Goal: Feedback & Contribution: Leave review/rating

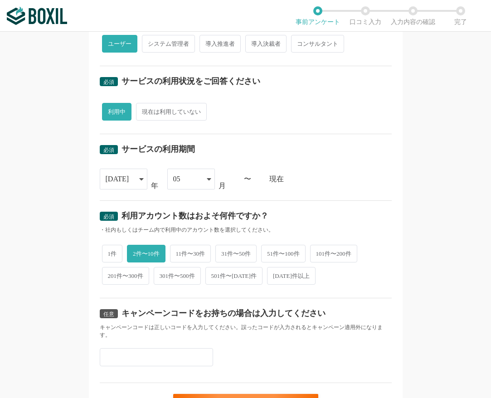
scroll to position [317, 0]
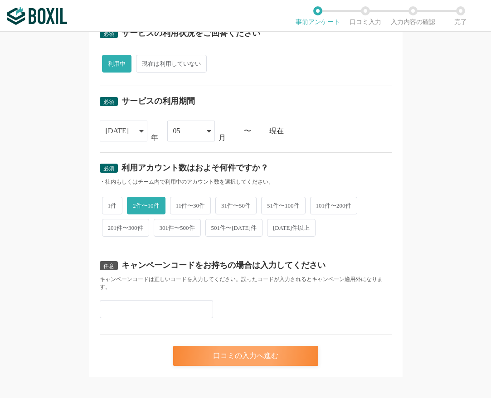
click at [238, 346] on div "口コミの入力へ進む" at bounding box center [245, 356] width 145 height 20
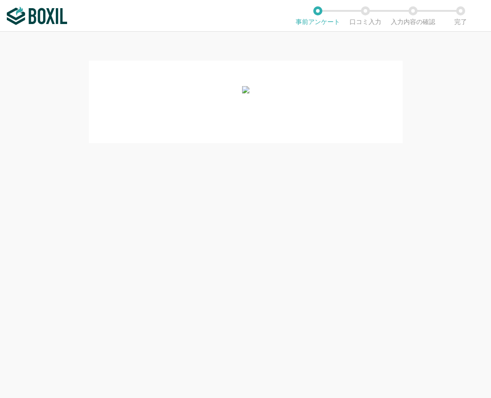
scroll to position [0, 0]
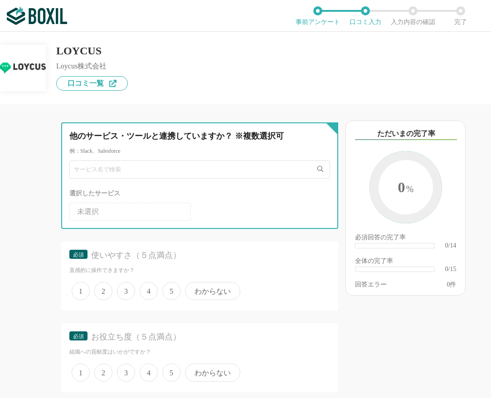
click at [165, 160] on input "text" at bounding box center [199, 169] width 261 height 18
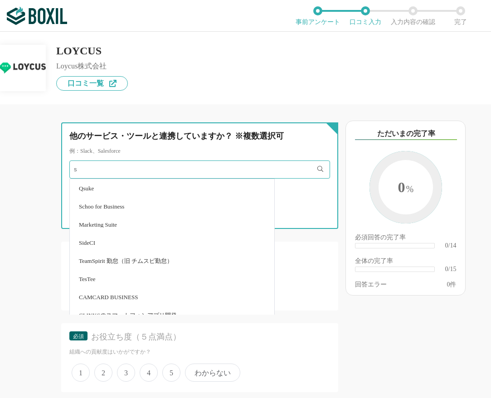
type input "s"
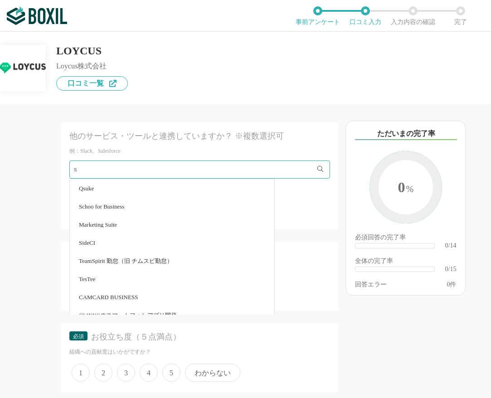
click at [49, 200] on div "他のサービス・ツールと連携していますか？ ※複数選択可 例：Slack、Salesforce s Qsuke Schoo for Business Marke…" at bounding box center [169, 251] width 338 height 294
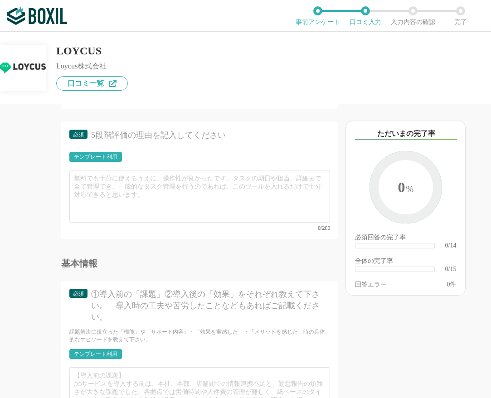
scroll to position [1373, 0]
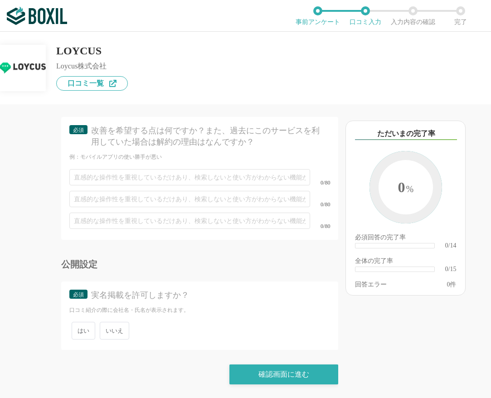
click at [112, 330] on span "いいえ" at bounding box center [114, 331] width 29 height 18
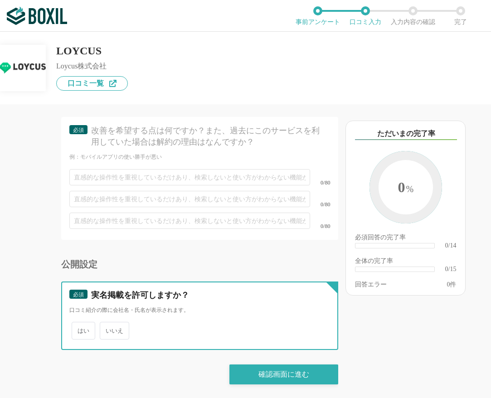
click at [108, 329] on input "いいえ" at bounding box center [105, 326] width 6 height 6
radio input "true"
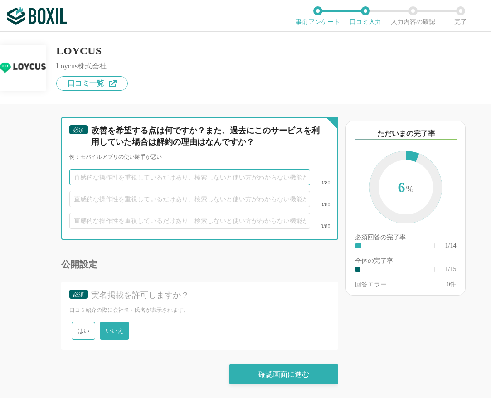
click at [217, 179] on input "text" at bounding box center [189, 177] width 241 height 16
type input "っっs"
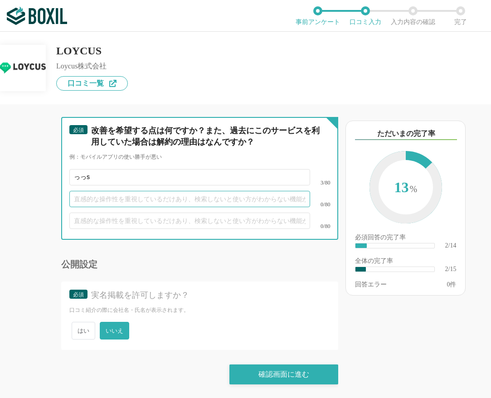
click at [185, 197] on input "text" at bounding box center [189, 199] width 241 height 16
type input "っっs"
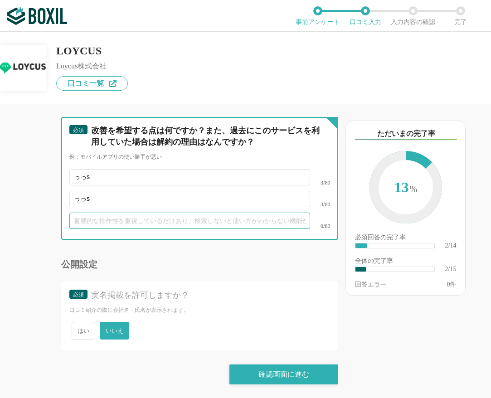
click at [180, 213] on input "text" at bounding box center [189, 221] width 241 height 16
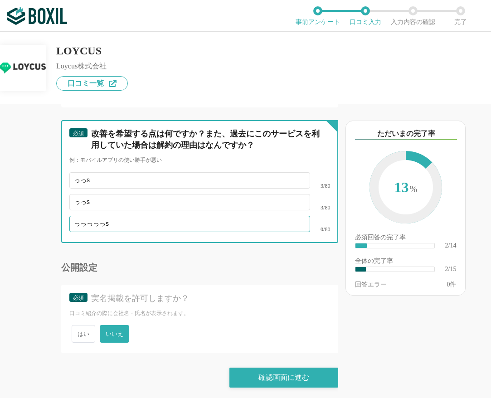
type input "っっっっっs"
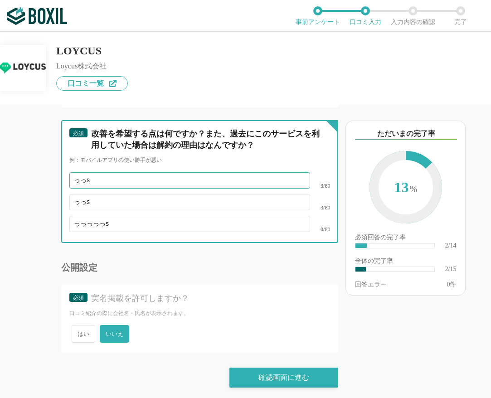
click at [204, 189] on input "っっs" at bounding box center [189, 180] width 241 height 16
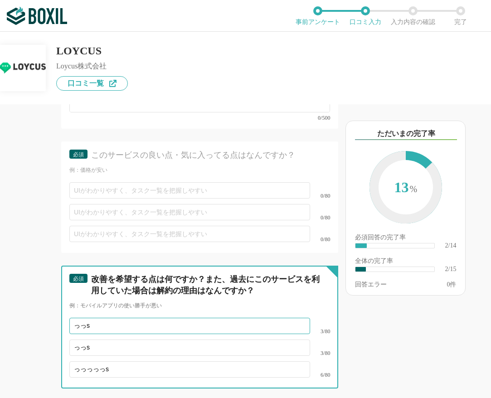
scroll to position [1129, 0]
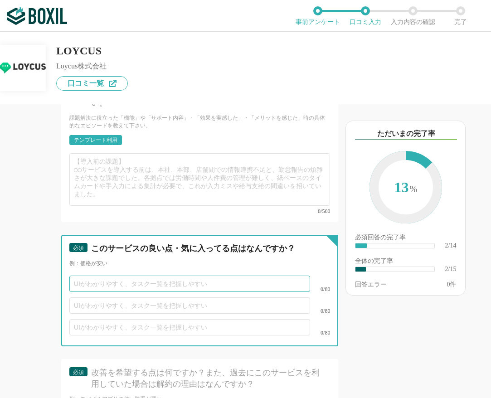
click at [128, 289] on input "text" at bounding box center [189, 284] width 241 height 16
type input "っっっf"
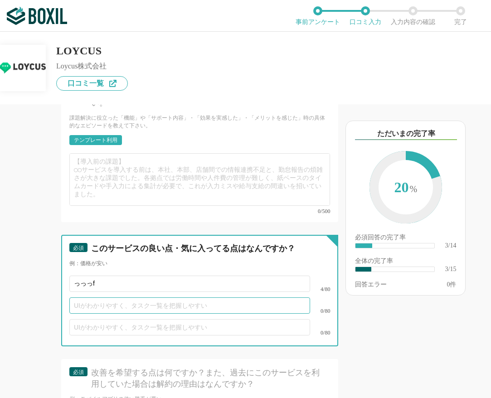
click at [124, 306] on input "text" at bounding box center [189, 305] width 241 height 16
type input "っっっf"
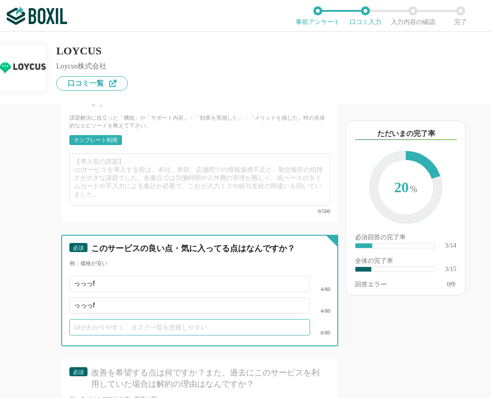
click at [166, 327] on input "text" at bounding box center [189, 327] width 241 height 16
type input "っっっf"
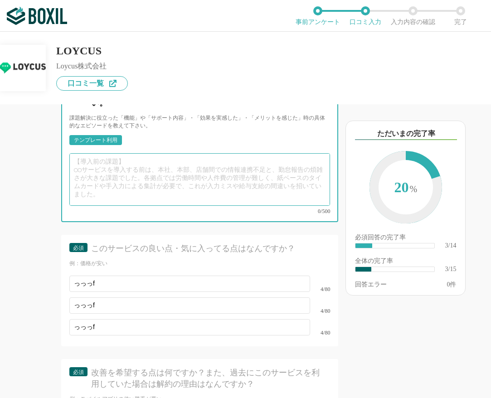
click at [173, 172] on textarea at bounding box center [199, 179] width 261 height 53
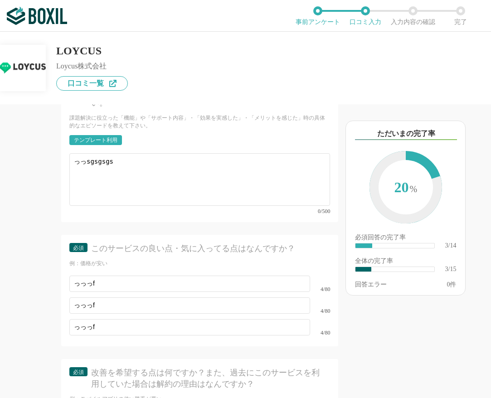
click at [171, 146] on div "テンプレート利用" at bounding box center [199, 142] width 261 height 15
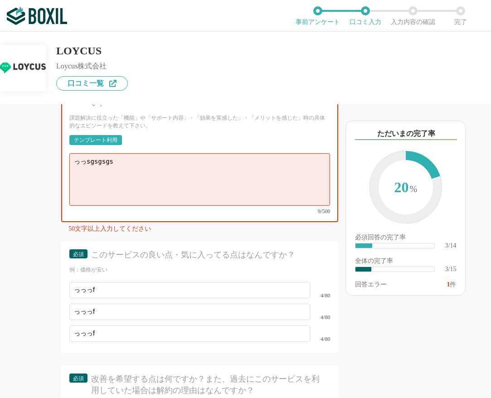
scroll to position [1123, 0]
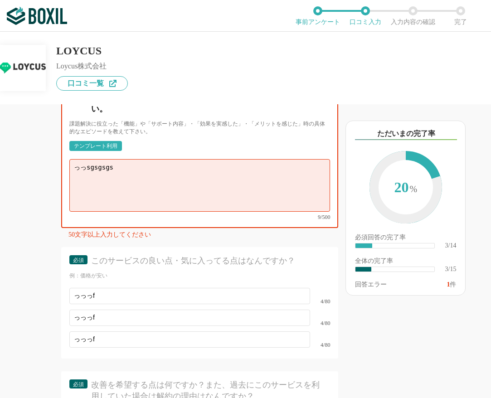
click at [181, 199] on textarea "っっsgsgsgs" at bounding box center [199, 185] width 261 height 53
drag, startPoint x: 103, startPoint y: 176, endPoint x: 78, endPoint y: 172, distance: 25.7
click at [78, 172] on textarea "っっsgsgsgs" at bounding box center [199, 185] width 261 height 53
click at [132, 173] on textarea "っっsgsgsgs" at bounding box center [199, 185] width 261 height 53
paste textarea "っsgsgsgs"
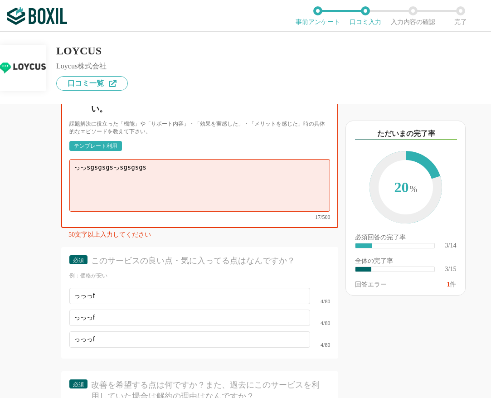
paste textarea "っsgsgsgs"
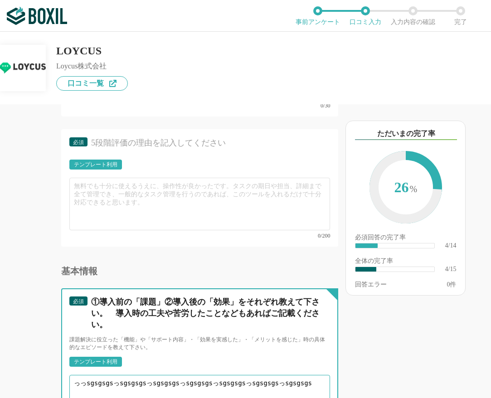
scroll to position [1064, 0]
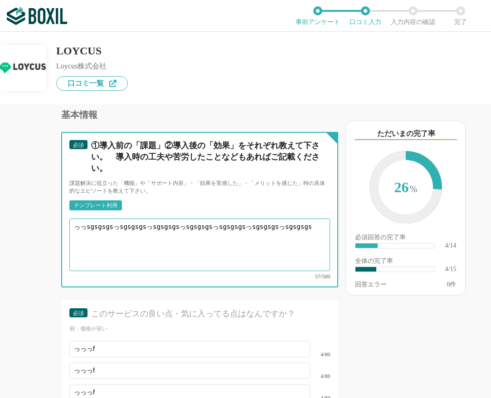
drag, startPoint x: 291, startPoint y: 233, endPoint x: 78, endPoint y: 226, distance: 213.7
click at [78, 226] on textarea "っっsgsgsgsっsgsgsgsっsgsgsgsっsgsgsgsっsgsgsgsっsgsgsgsっsgsgsgs" at bounding box center [199, 245] width 261 height 53
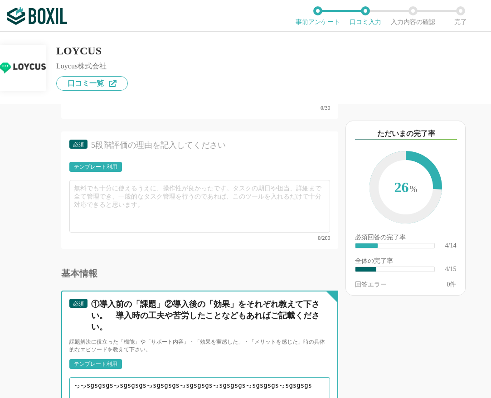
type textarea "っっsgsgsgsっsgsgsgsっsgsgsgsっsgsgsgsっsgsgsgsっsgsgsgsっsgsgsgs"
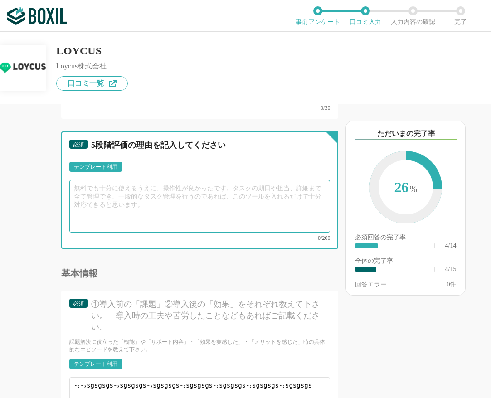
click at [101, 195] on textarea at bounding box center [199, 206] width 261 height 53
paste textarea "っっsgsgsgsっsgsgsgsっsgsgsgsっsgsgsgsっsgsgsgsっsgsgsgsっsgsgsgs"
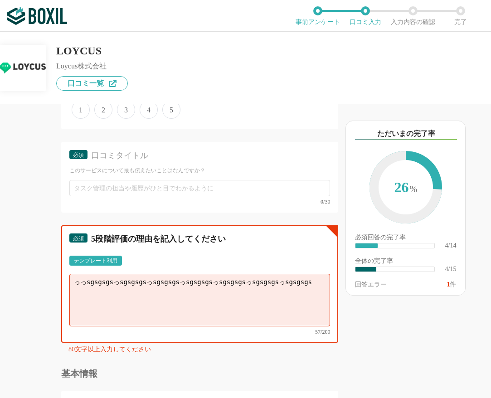
scroll to position [817, 0]
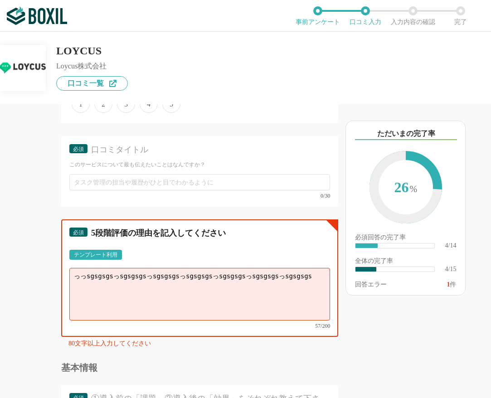
paste textarea "っっsgsgsgsっsgsgsgsっsgsgsgsっsgsgsgsっsgsgsgsっsgsgsgsっsgsgsgs"
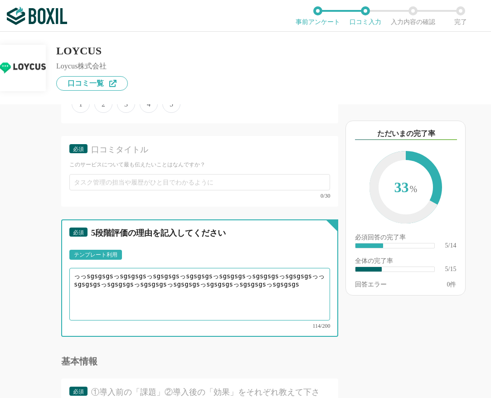
scroll to position [727, 0]
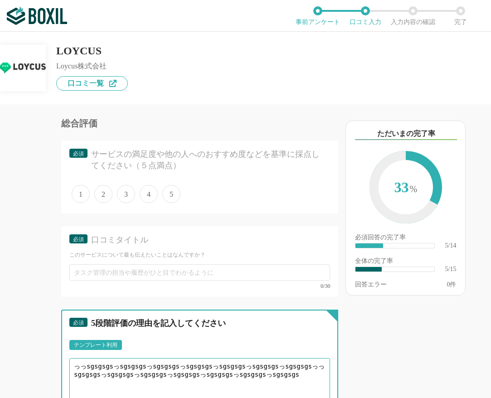
type textarea "っっsgsgsgsっsgsgsgsっsgsgsgsっsgsgsgsっsgsgsgsっsgsgsgsっsgsgsgsっっsgsgsgsっsgsgsgsっsgsg…"
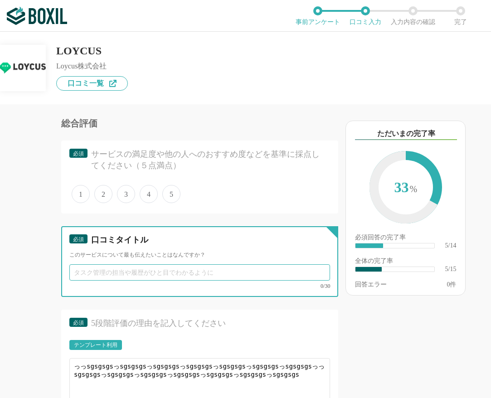
click at [108, 279] on input "text" at bounding box center [199, 272] width 261 height 16
paste input "っっsgsgsgsっsgsgsgsっsgsgsgsっsgsgsgsっsgsgsgsっsgsgsgsっsgsgsgs"
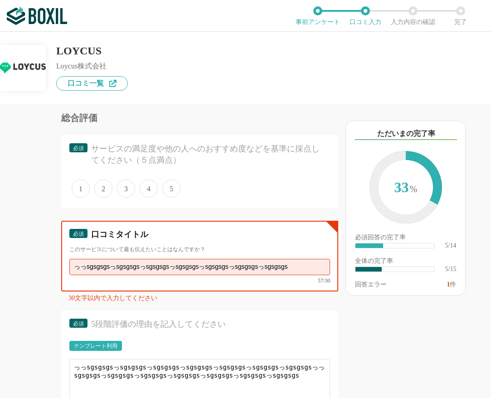
scroll to position [738, 0]
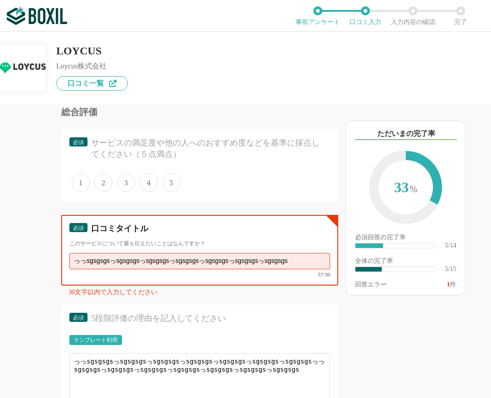
drag, startPoint x: 302, startPoint y: 270, endPoint x: 157, endPoint y: 269, distance: 145.1
click at [157, 269] on input "っっsgsgsgsっsgsgsgsっsgsgsgsっsgsgsgsっsgsgsgsっsgsgsgsっsgsgsgs" at bounding box center [199, 261] width 261 height 16
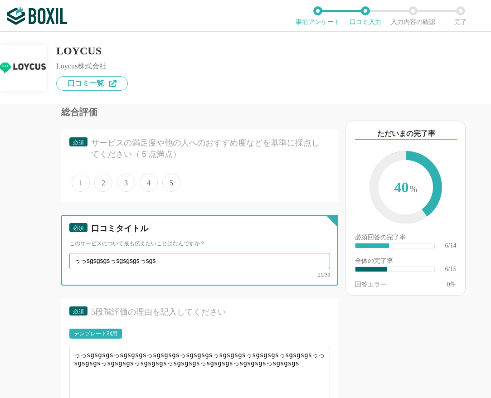
type input "っっsgsgsgsっsgsgsgsっsgs"
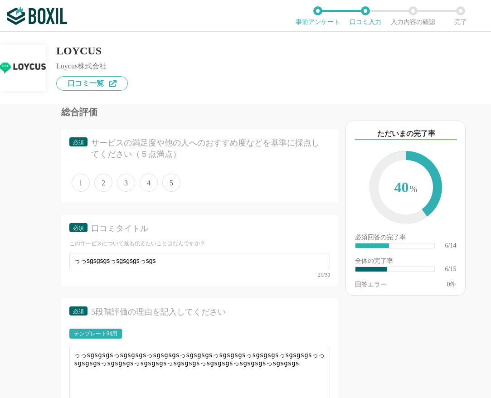
click at [187, 306] on div "必須 5段階評価の理由を記入してください テンプレート利用 ፠テンプレート文言が変更されてない箇所がある、または使用できないテキスト（記号）が含まれています。…" at bounding box center [199, 356] width 277 height 117
click at [170, 189] on span "5" at bounding box center [171, 183] width 18 height 18
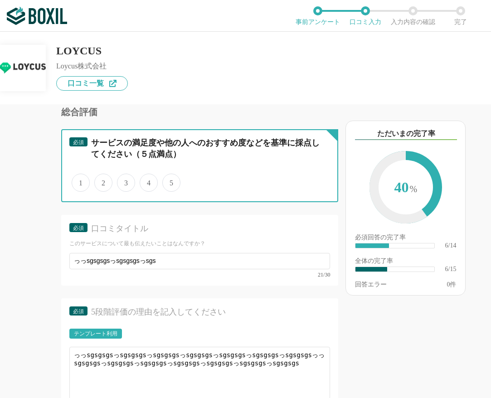
click at [170, 181] on input "5" at bounding box center [168, 178] width 6 height 6
radio input "true"
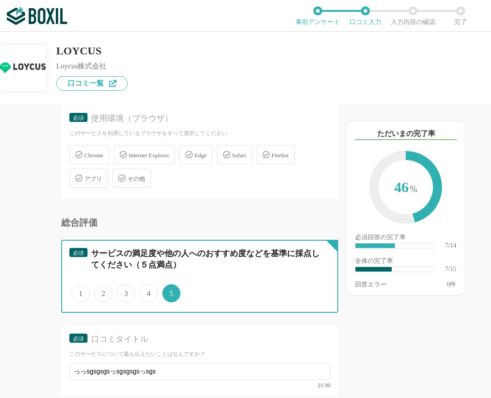
scroll to position [581, 0]
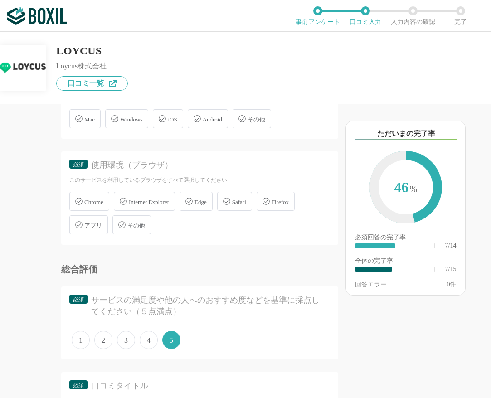
click at [162, 205] on span "Internet Explorer" at bounding box center [149, 202] width 40 height 7
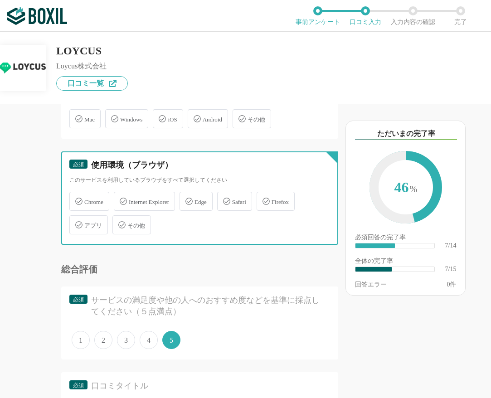
click at [121, 199] on input "Internet Explorer" at bounding box center [119, 196] width 6 height 6
checkbox input "true"
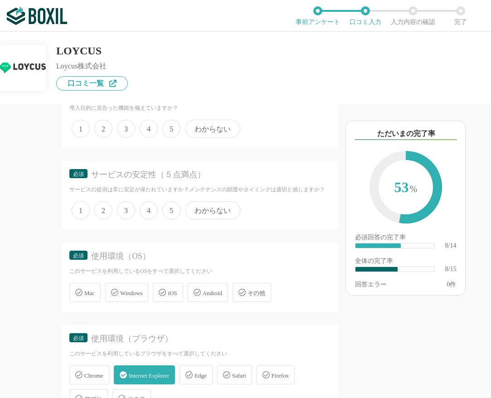
click at [206, 219] on span "わからない" at bounding box center [212, 210] width 55 height 18
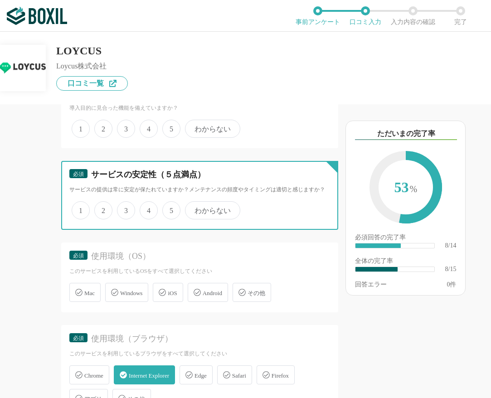
click at [193, 209] on input "わからない" at bounding box center [190, 206] width 6 height 6
radio input "true"
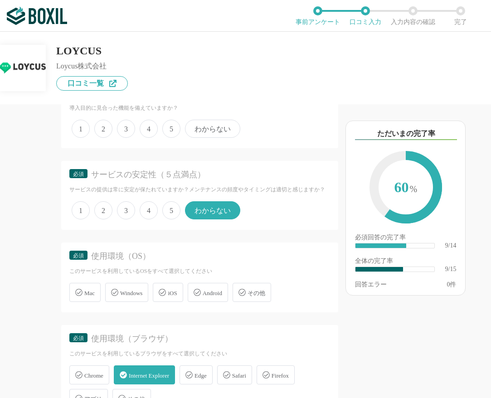
click at [170, 294] on div "iOS" at bounding box center [168, 292] width 30 height 19
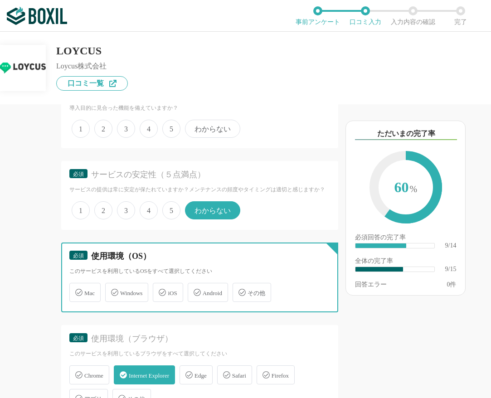
click at [160, 290] on input "iOS" at bounding box center [158, 287] width 6 height 6
checkbox input "true"
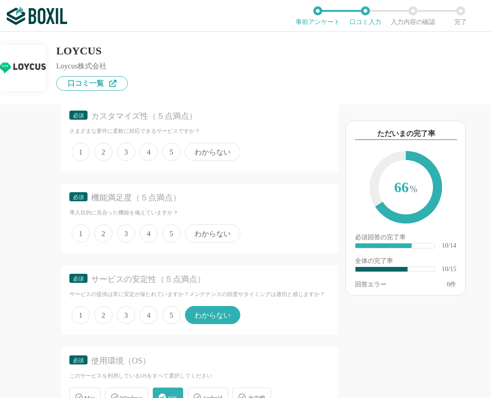
drag, startPoint x: 217, startPoint y: 237, endPoint x: 217, endPoint y: 231, distance: 5.9
click at [217, 237] on span "わからない" at bounding box center [212, 233] width 55 height 18
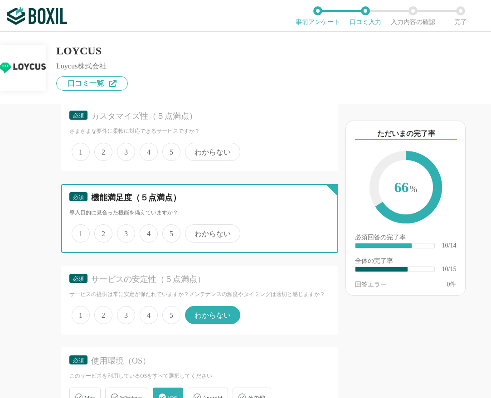
click at [193, 232] on input "わからない" at bounding box center [190, 229] width 6 height 6
radio input "true"
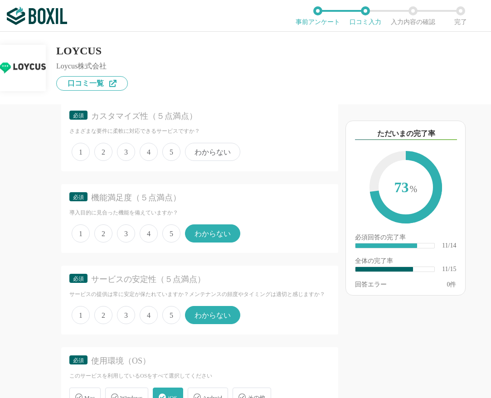
click at [216, 154] on span "わからない" at bounding box center [212, 152] width 55 height 18
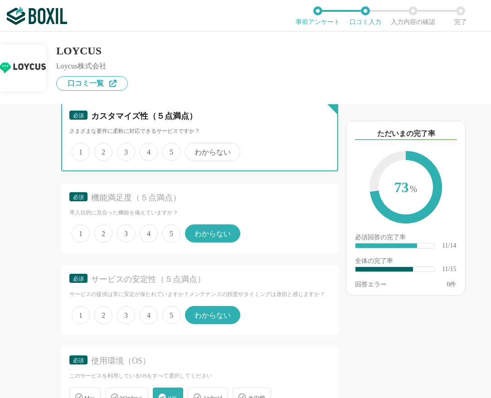
click at [193, 150] on input "わからない" at bounding box center [190, 147] width 6 height 6
radio input "true"
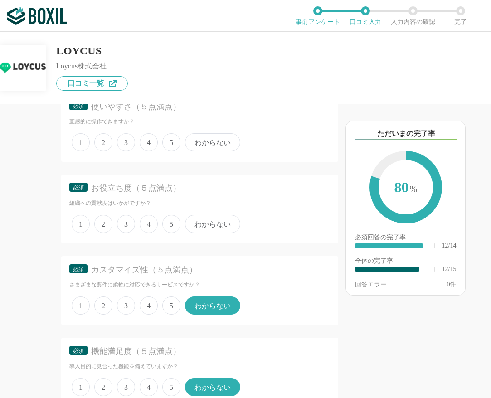
click at [219, 223] on span "わからない" at bounding box center [212, 224] width 55 height 18
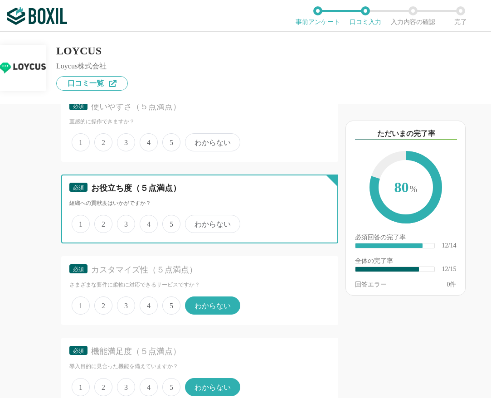
click at [193, 222] on input "わからない" at bounding box center [190, 219] width 6 height 6
radio input "true"
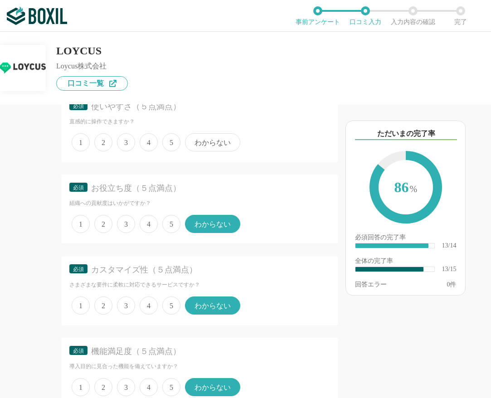
click at [210, 147] on span "わからない" at bounding box center [212, 142] width 55 height 18
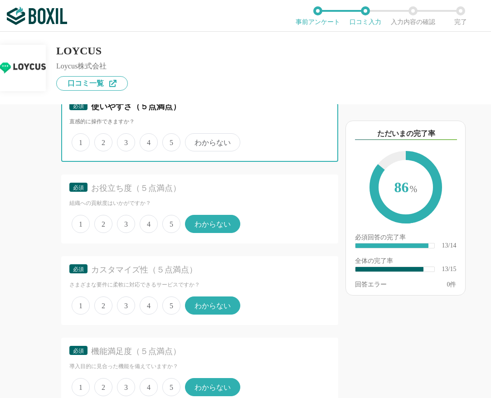
click at [193, 141] on input "わからない" at bounding box center [190, 138] width 6 height 6
radio input "true"
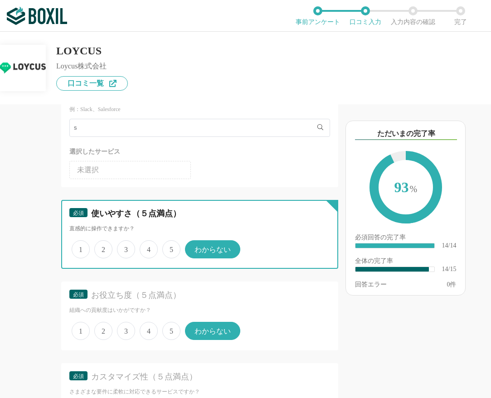
scroll to position [0, 0]
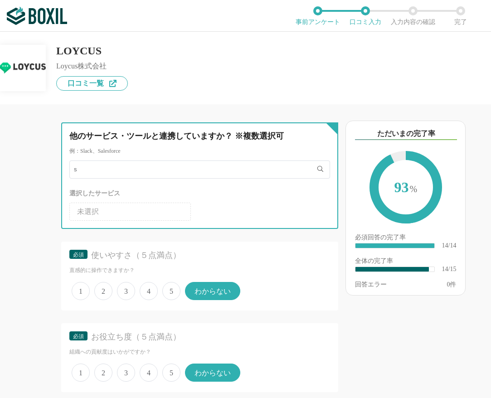
click at [143, 170] on input "s" at bounding box center [199, 169] width 261 height 18
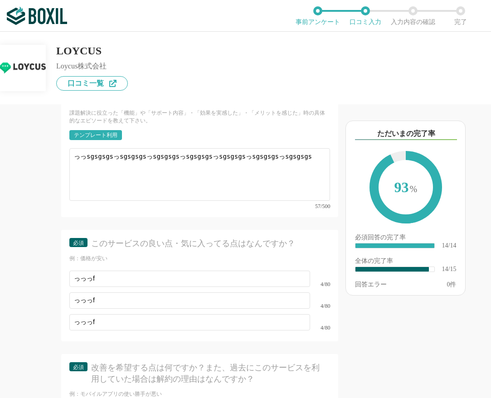
scroll to position [1373, 0]
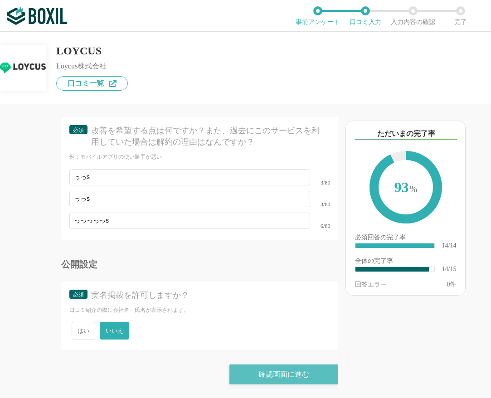
click at [254, 380] on div "確認画面に進む" at bounding box center [283, 374] width 109 height 20
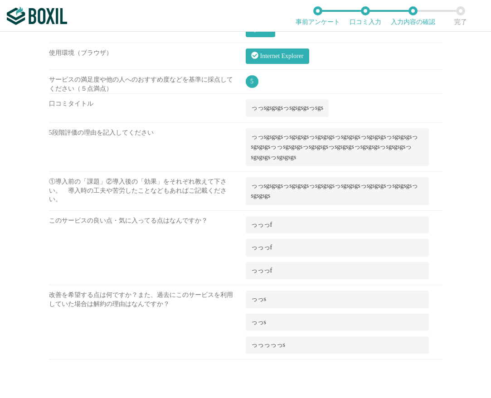
scroll to position [573, 0]
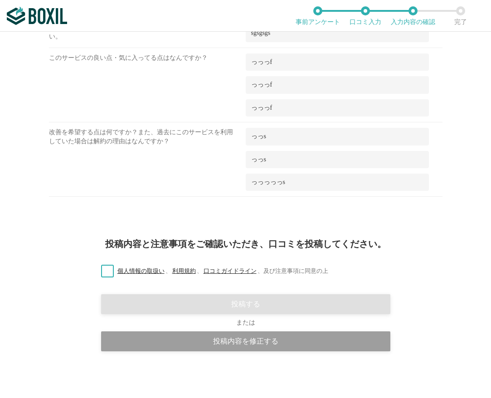
click at [143, 271] on link "個人情報の取扱い" at bounding box center [141, 270] width 49 height 7
click at [178, 267] on link "利用規約" at bounding box center [183, 270] width 25 height 7
click at [234, 267] on label "個人情報の取扱い 、 利用規約 、 口コミガイドライン 、 及び注意事項に同意の上" at bounding box center [211, 272] width 234 height 10
click at [0, 0] on input "個人情報の取扱い 、 利用規約 、 口コミガイドライン 、 及び注意事項に同意の上" at bounding box center [0, 0] width 0 height 0
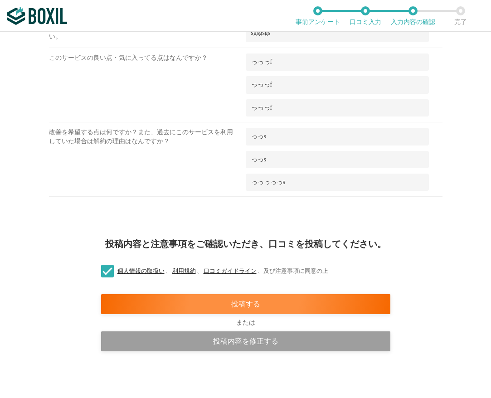
click at [233, 267] on label "個人情報の取扱い 、 利用規約 、 口コミガイドライン 、 及び注意事項に同意の上" at bounding box center [211, 272] width 234 height 10
click at [0, 0] on input "個人情報の取扱い 、 利用規約 、 口コミガイドライン 、 及び注意事項に同意の上" at bounding box center [0, 0] width 0 height 0
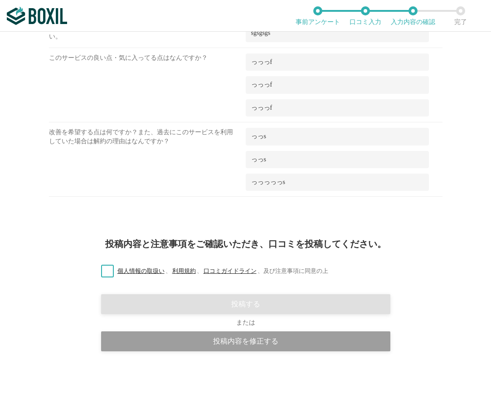
click at [233, 270] on link "口コミガイドライン" at bounding box center [230, 270] width 55 height 7
